Goal: Obtain resource: Download file/media

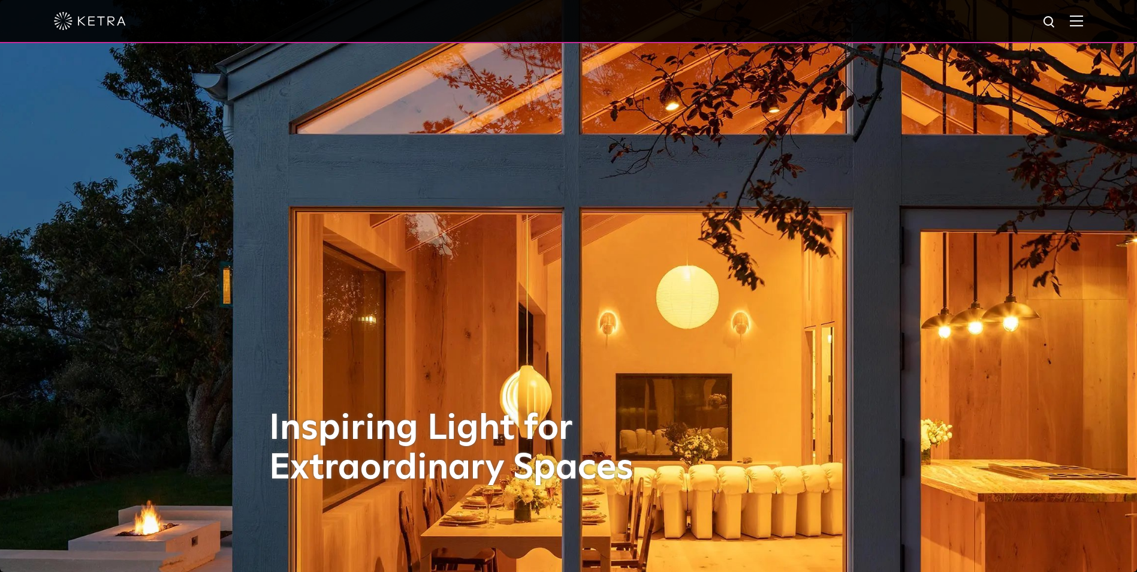
click at [1094, 19] on div at bounding box center [568, 21] width 1137 height 43
click at [1083, 20] on img at bounding box center [1076, 20] width 13 height 11
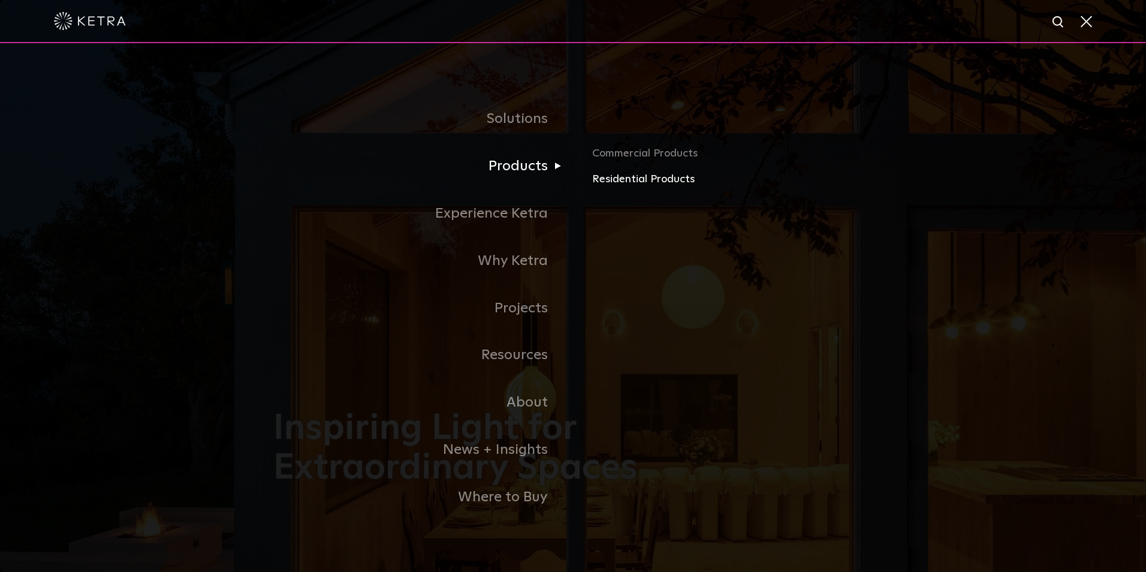
click at [615, 177] on link "Residential Products" at bounding box center [732, 179] width 281 height 17
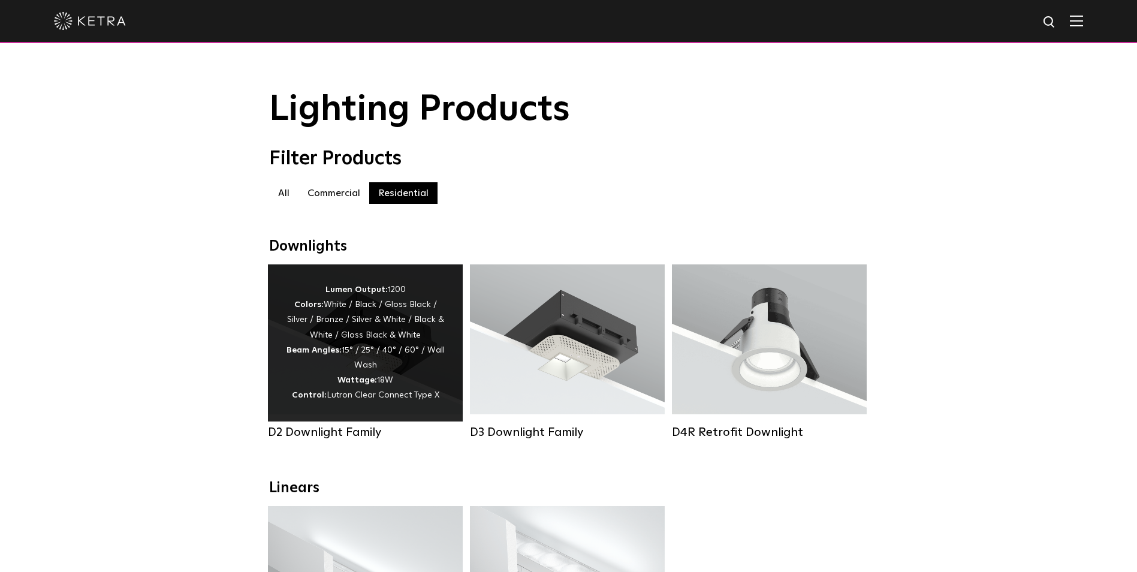
scroll to position [60, 0]
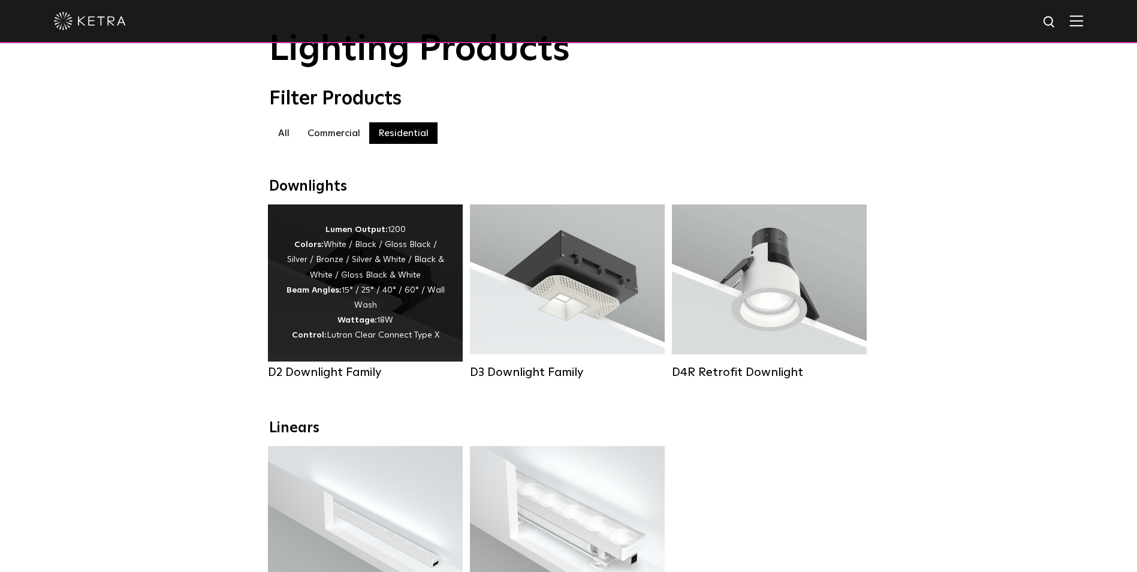
click at [386, 284] on div "Lumen Output: 1200 Colors: White / Black / Gloss Black / Silver / Bronze / Silv…" at bounding box center [365, 282] width 159 height 121
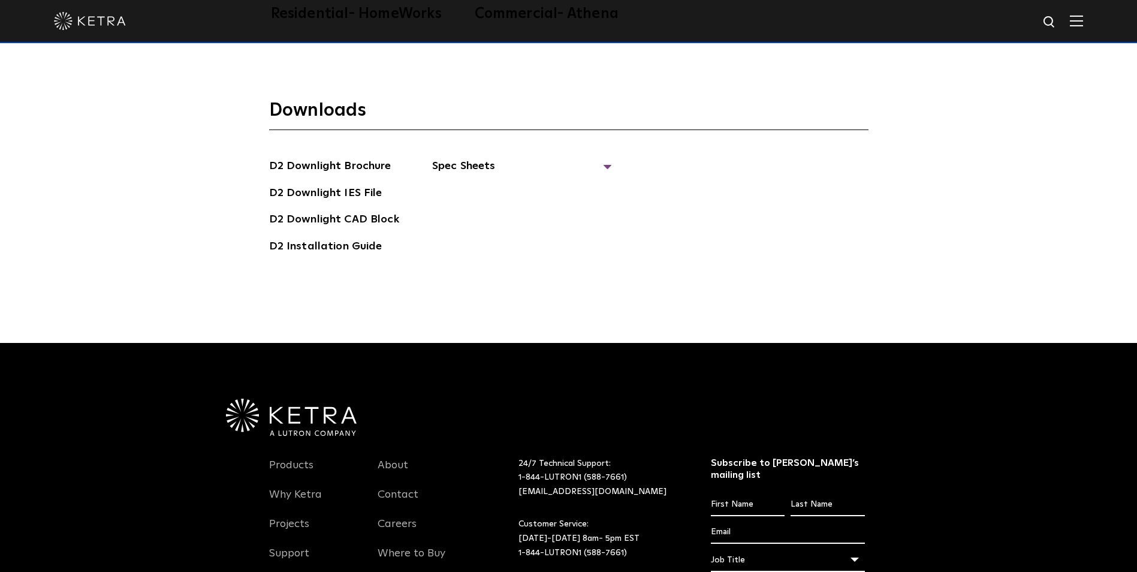
scroll to position [3537, 0]
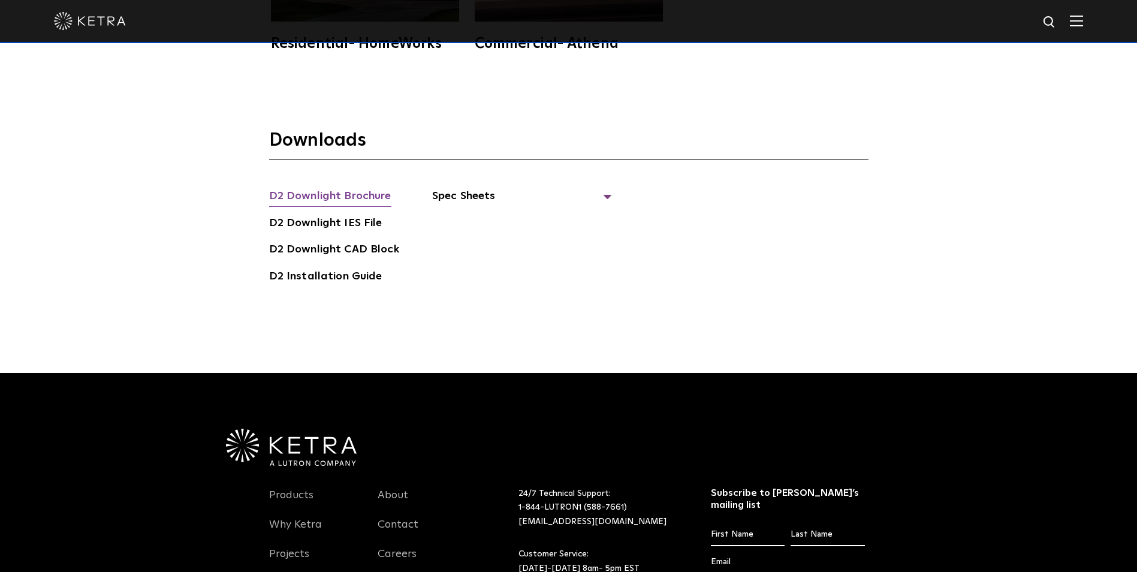
click at [366, 188] on link "D2 Downlight Brochure" at bounding box center [330, 197] width 122 height 19
click at [513, 188] on span "Spec Sheets" at bounding box center [522, 201] width 180 height 26
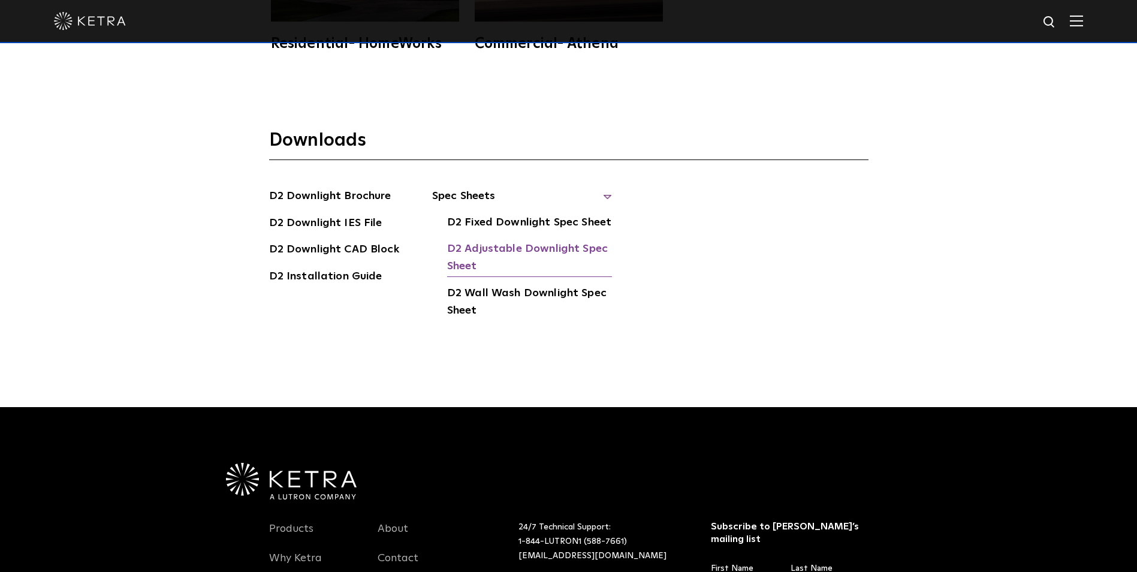
click at [579, 240] on link "D2 Adjustable Downlight Spec Sheet" at bounding box center [529, 258] width 165 height 37
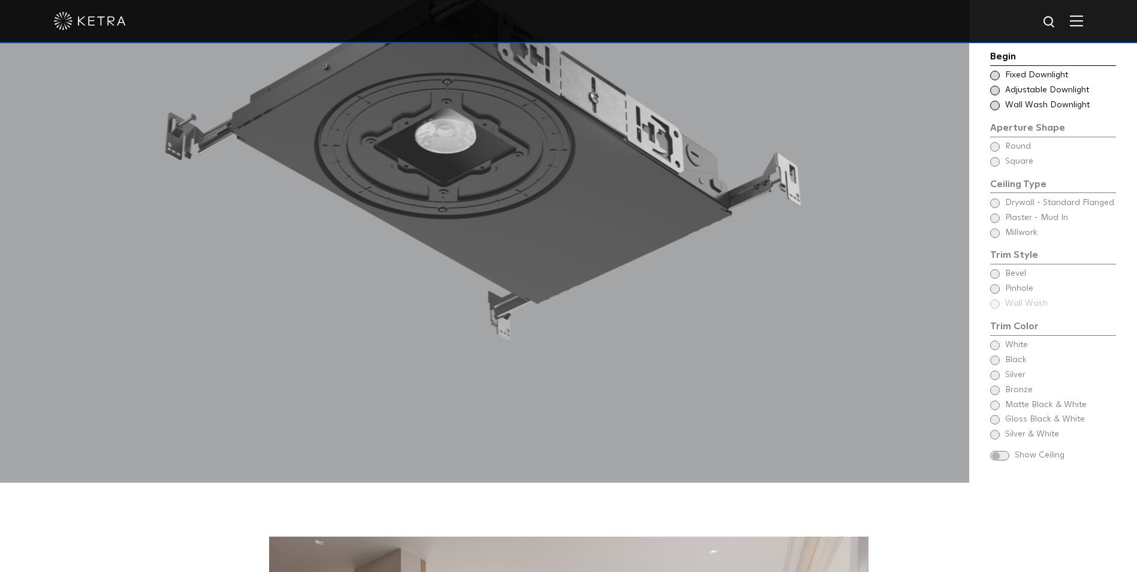
scroll to position [1139, 0]
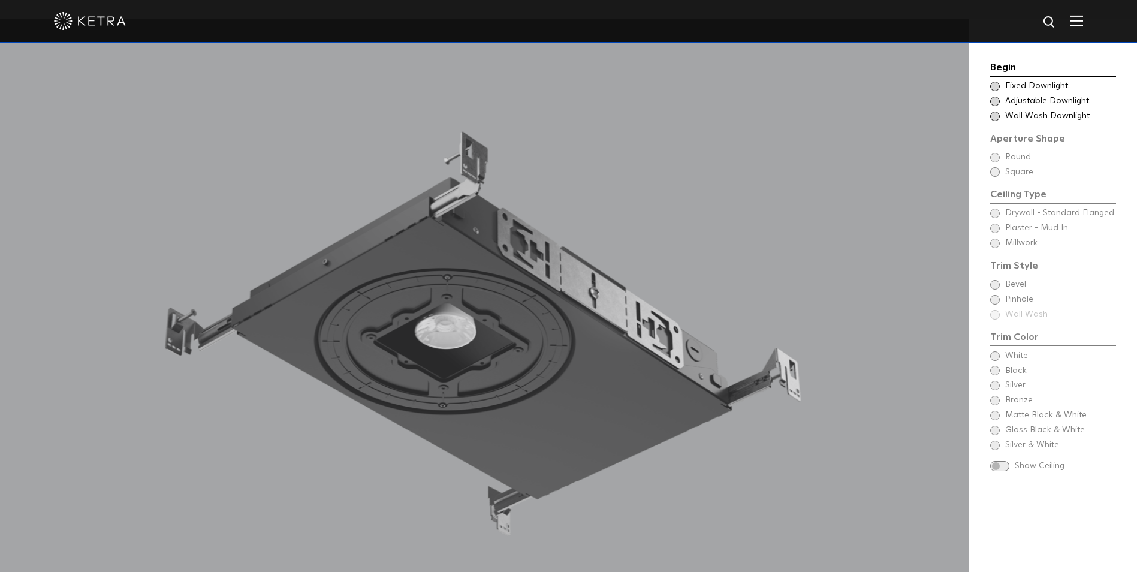
click at [999, 86] on span at bounding box center [995, 87] width 10 height 10
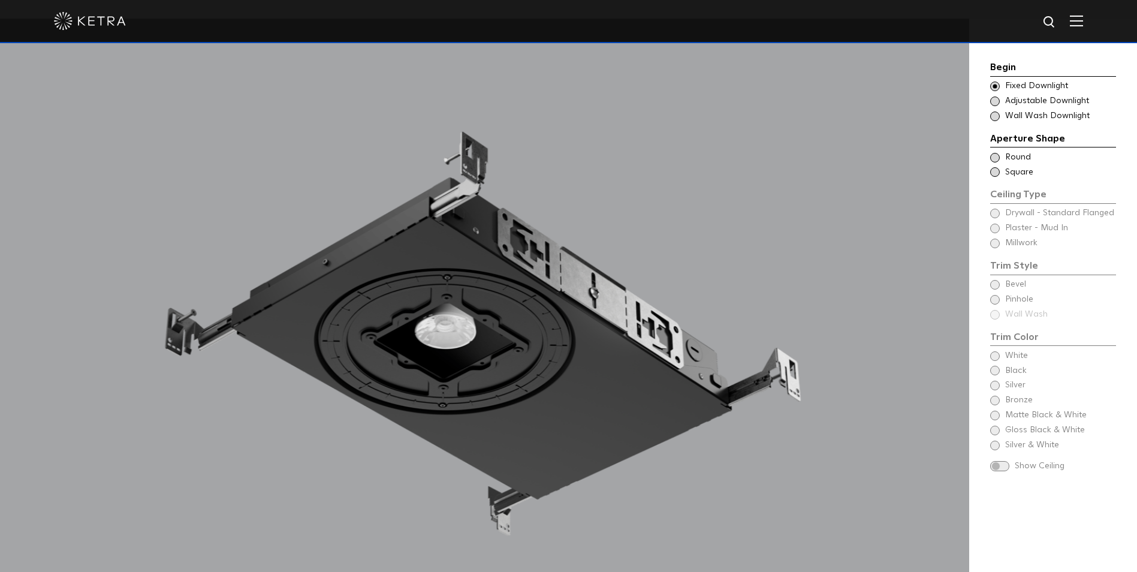
click at [993, 105] on span at bounding box center [995, 102] width 10 height 10
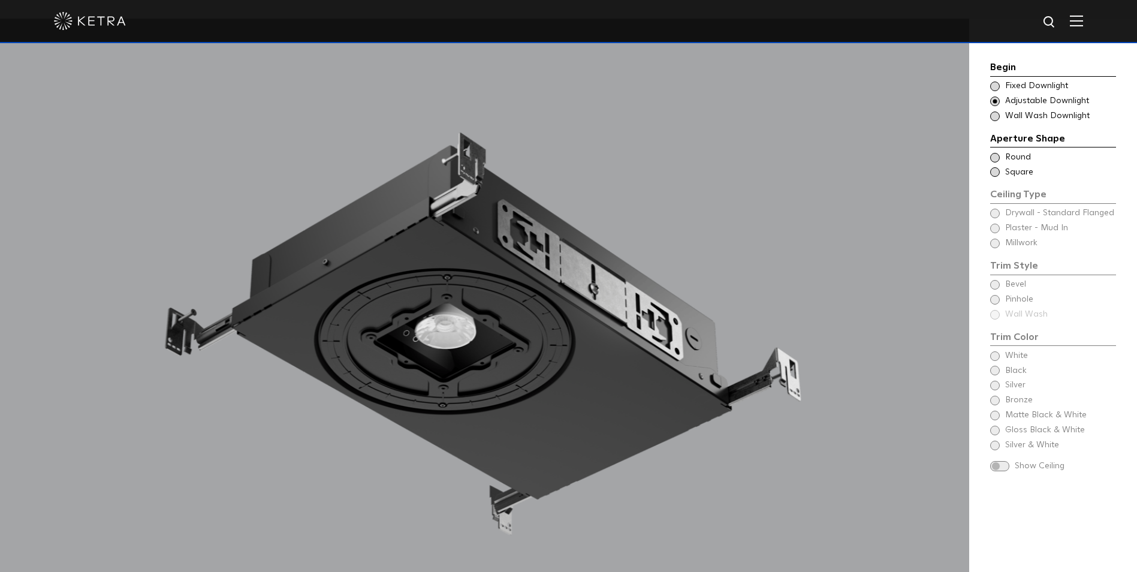
click at [996, 158] on span at bounding box center [995, 158] width 10 height 10
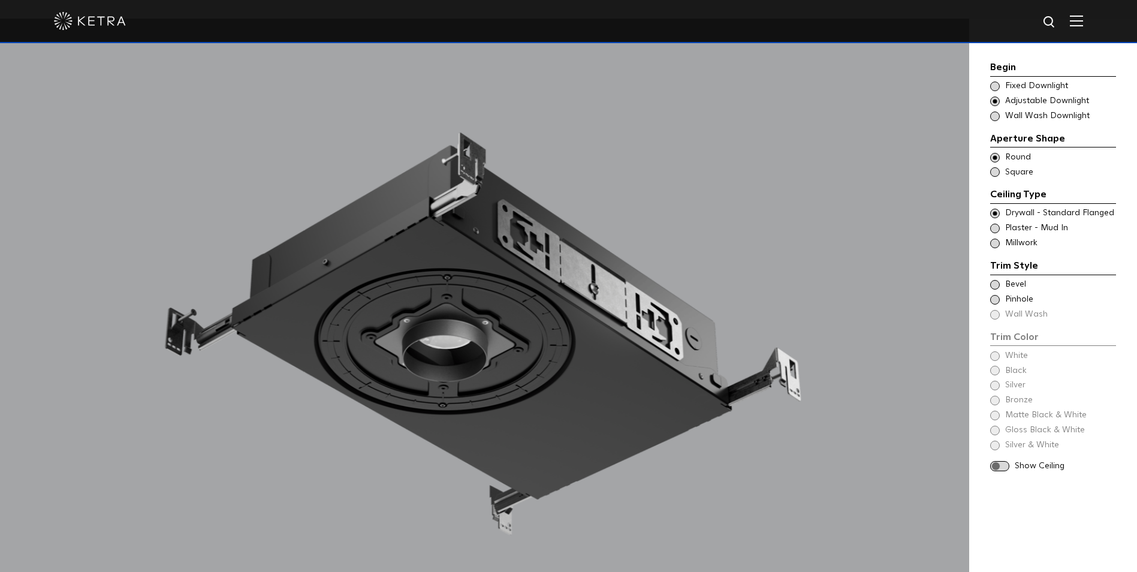
click at [991, 171] on span at bounding box center [995, 172] width 10 height 10
click at [999, 282] on span at bounding box center [995, 285] width 10 height 10
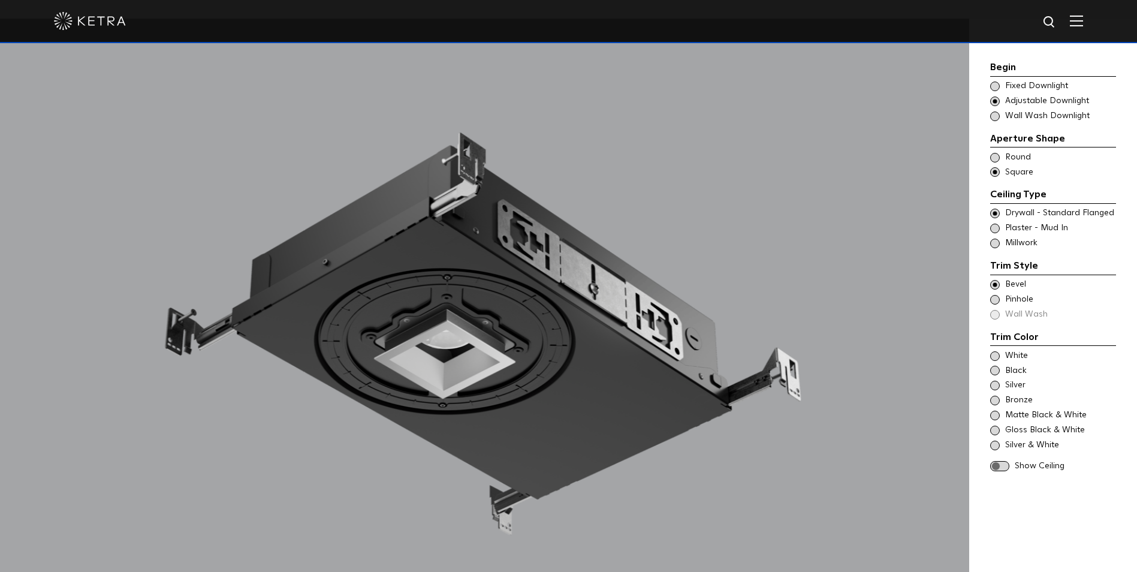
click at [998, 353] on span at bounding box center [995, 356] width 10 height 10
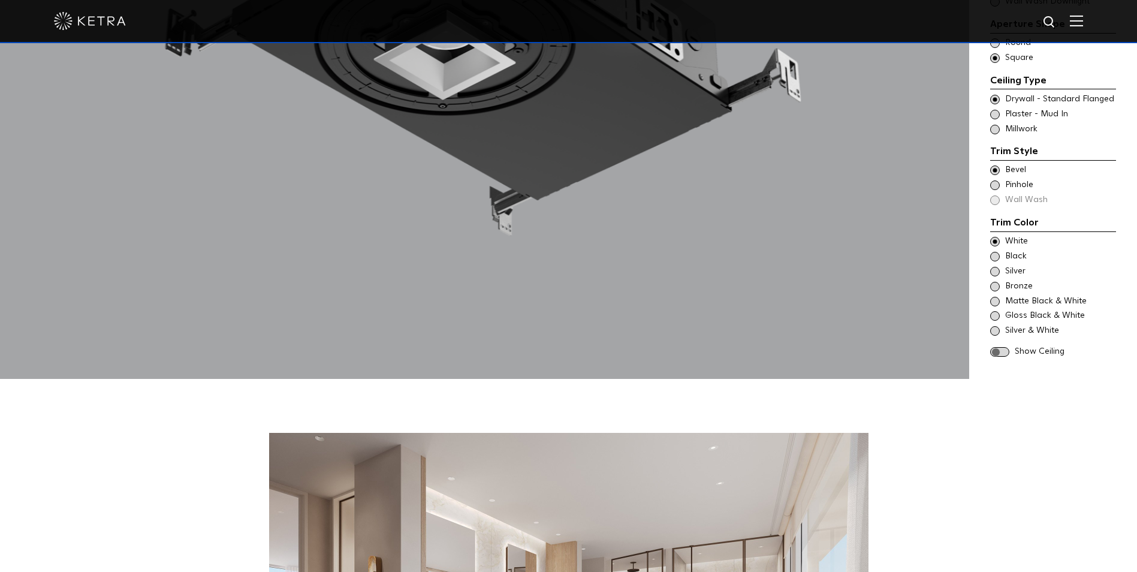
scroll to position [1439, 0]
click at [998, 347] on span at bounding box center [999, 352] width 19 height 10
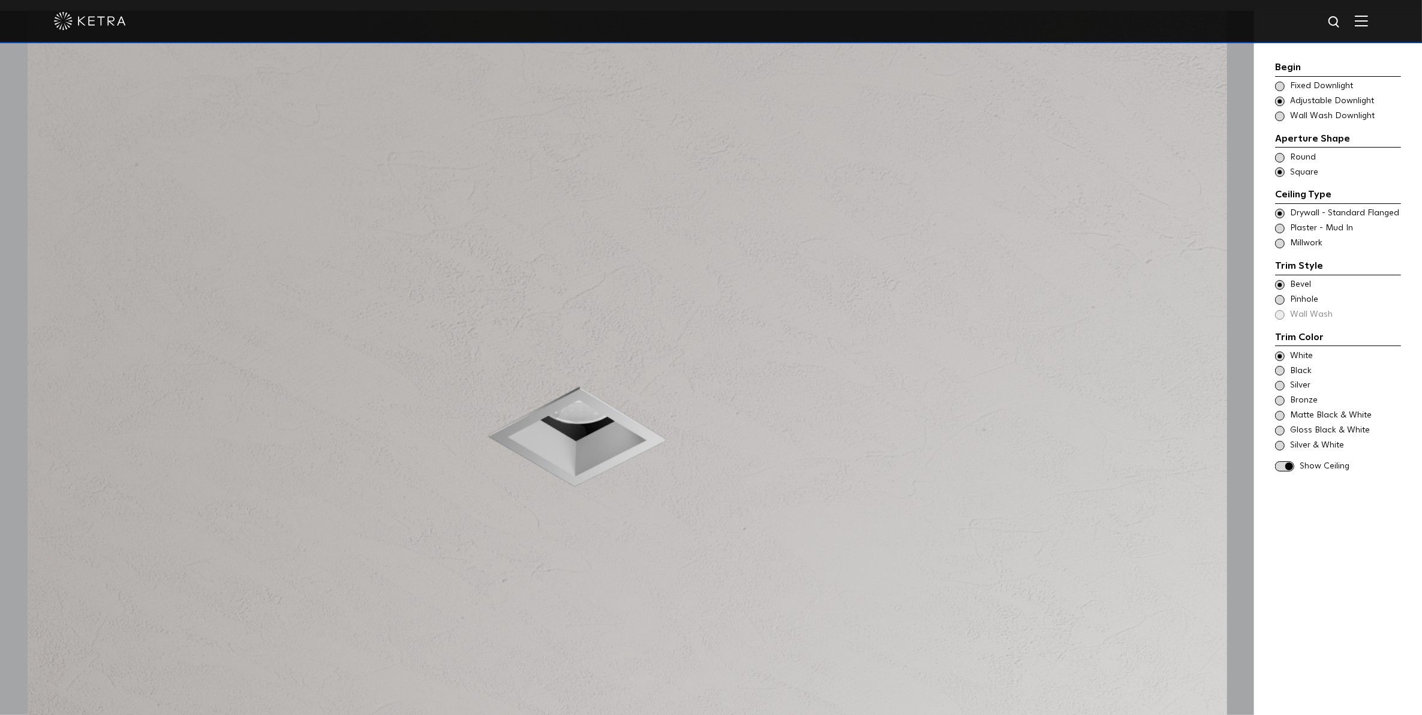
scroll to position [1289, 0]
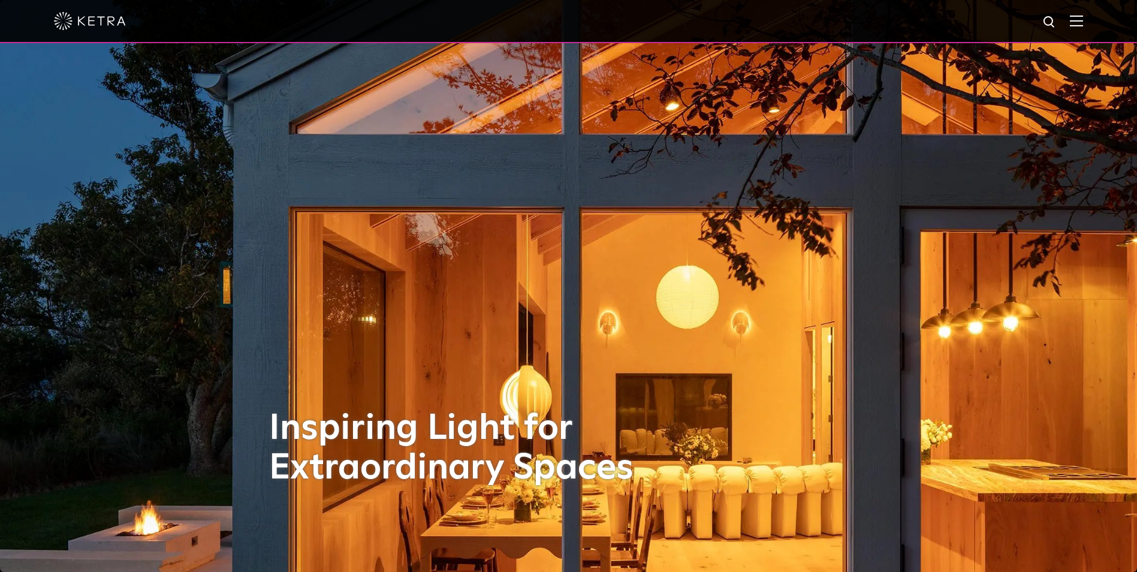
click at [1078, 23] on div at bounding box center [568, 21] width 1029 height 42
click at [1095, 19] on div at bounding box center [568, 21] width 1137 height 43
click at [1094, 19] on div at bounding box center [568, 21] width 1137 height 43
click at [1083, 20] on img at bounding box center [1076, 20] width 13 height 11
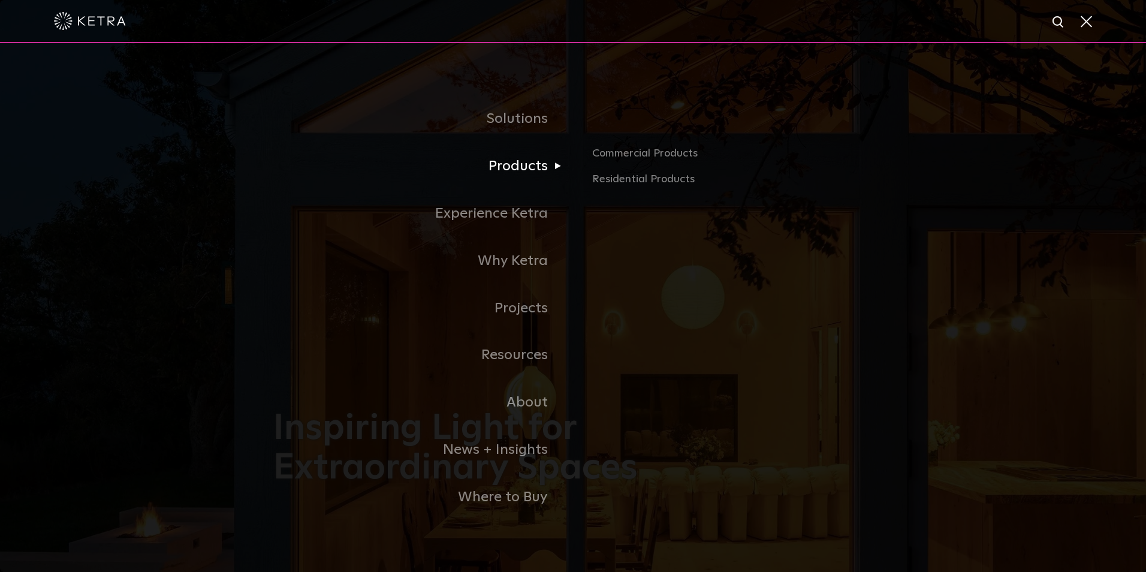
click at [537, 171] on link "Products" at bounding box center [423, 166] width 300 height 47
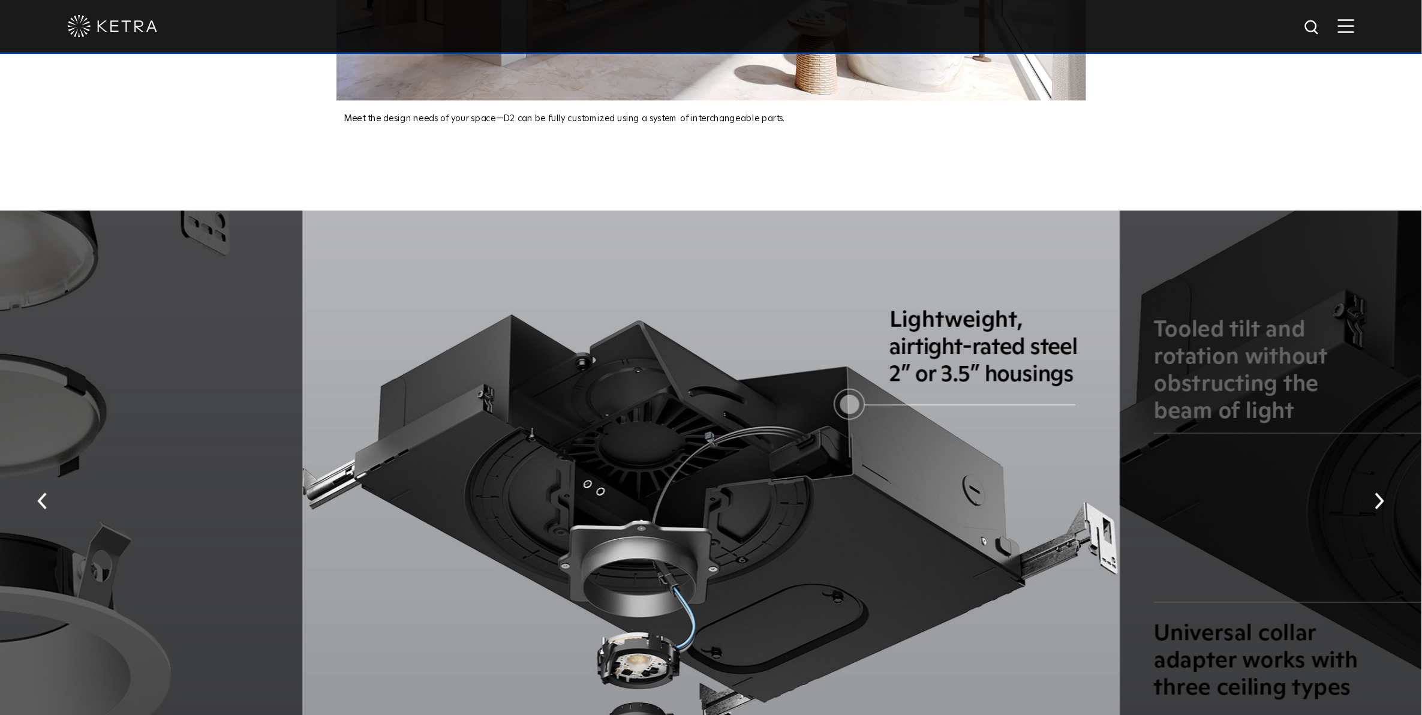
scroll to position [1979, 0]
